Goal: Transaction & Acquisition: Download file/media

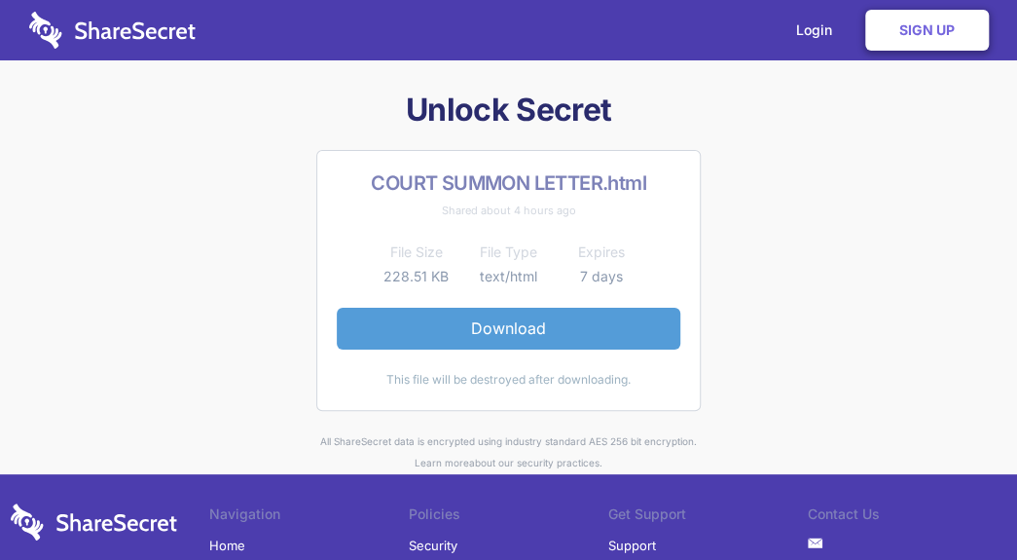
click at [529, 329] on link "Download" at bounding box center [509, 328] width 344 height 41
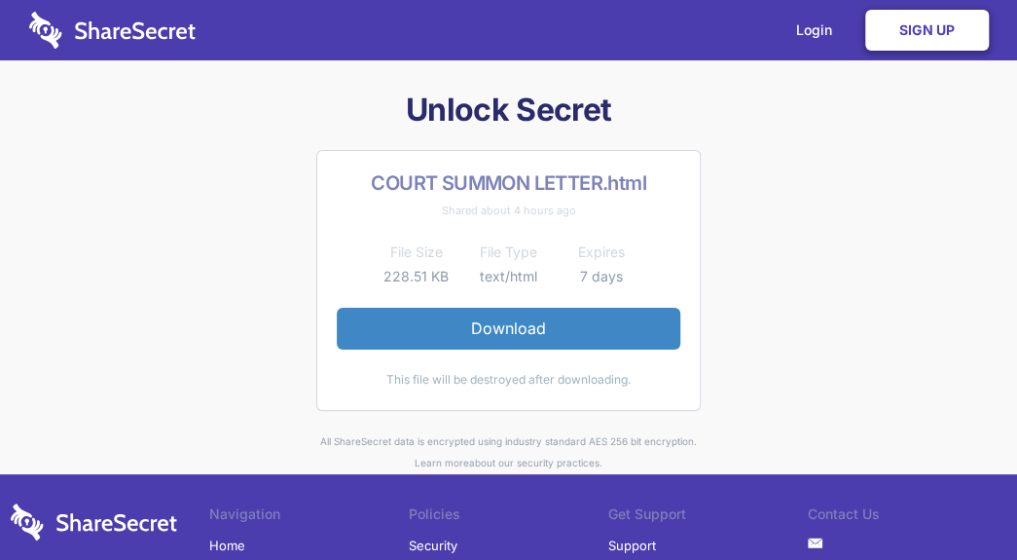
click at [940, 35] on link "Sign Up" at bounding box center [927, 30] width 124 height 41
